Goal: Find specific page/section: Find specific page/section

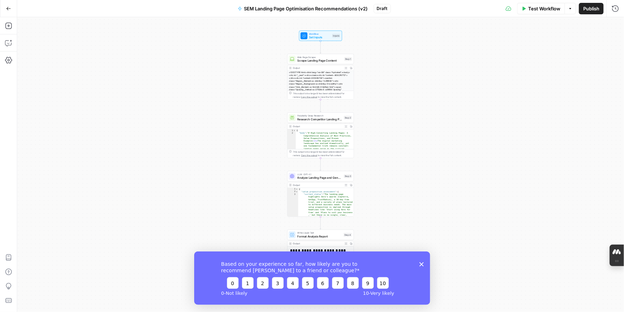
click at [423, 264] on icon "Close survey" at bounding box center [421, 263] width 4 height 4
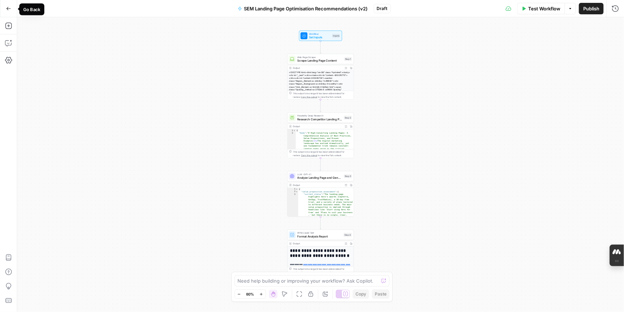
click at [8, 8] on icon "button" at bounding box center [8, 8] width 4 height 3
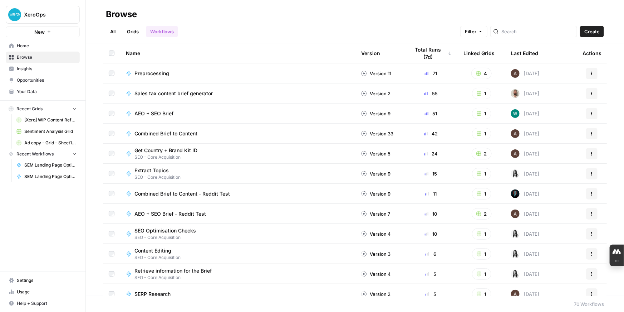
click at [27, 45] on span "Home" at bounding box center [47, 46] width 60 height 6
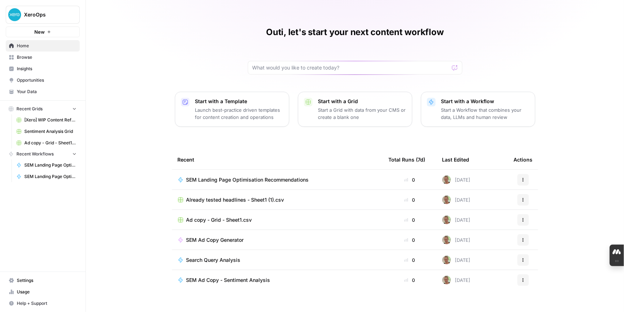
scroll to position [18, 0]
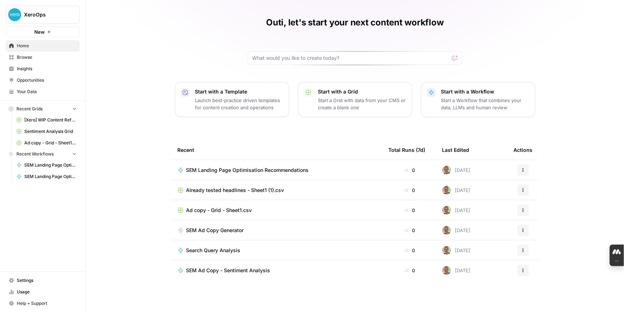
click at [28, 47] on span "Home" at bounding box center [47, 46] width 60 height 6
click at [24, 15] on span "XeroOps" at bounding box center [45, 14] width 43 height 7
click at [50, 211] on div "XeroOps New Home Browse Insights Opportunities Your Data Recent Grids [Xero] WI…" at bounding box center [42, 156] width 85 height 312
click at [73, 153] on icon "button" at bounding box center [74, 153] width 5 height 5
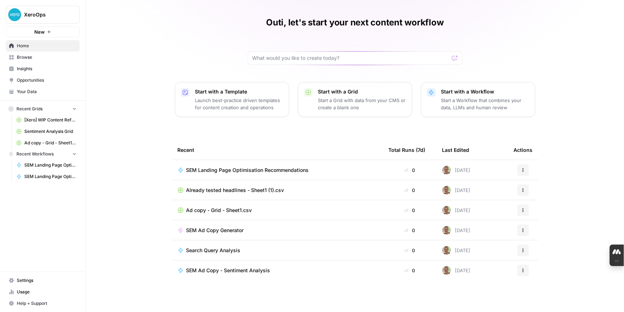
click at [275, 62] on div at bounding box center [355, 58] width 215 height 14
click at [30, 45] on span "Home" at bounding box center [47, 46] width 60 height 6
click at [23, 46] on span "Home" at bounding box center [47, 46] width 60 height 6
click at [24, 57] on span "Browse" at bounding box center [47, 57] width 60 height 6
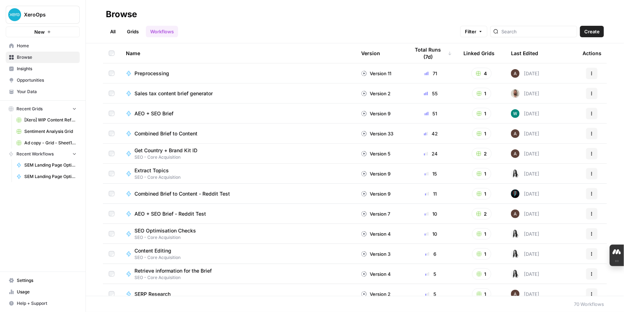
click at [519, 32] on div at bounding box center [533, 31] width 87 height 11
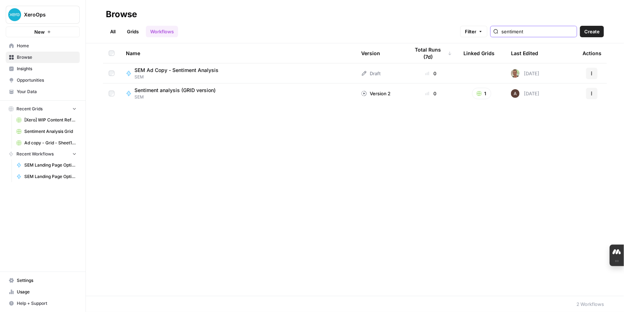
type input "sentiment"
click at [229, 92] on div "Sentiment analysis (GRID version) SEM" at bounding box center [238, 94] width 224 height 14
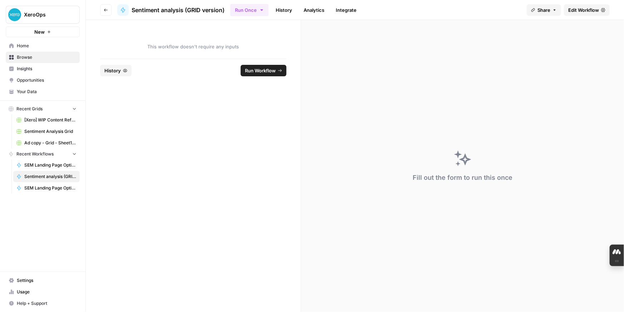
click at [584, 9] on span "Edit Workflow" at bounding box center [583, 9] width 31 height 7
